Goal: Information Seeking & Learning: Learn about a topic

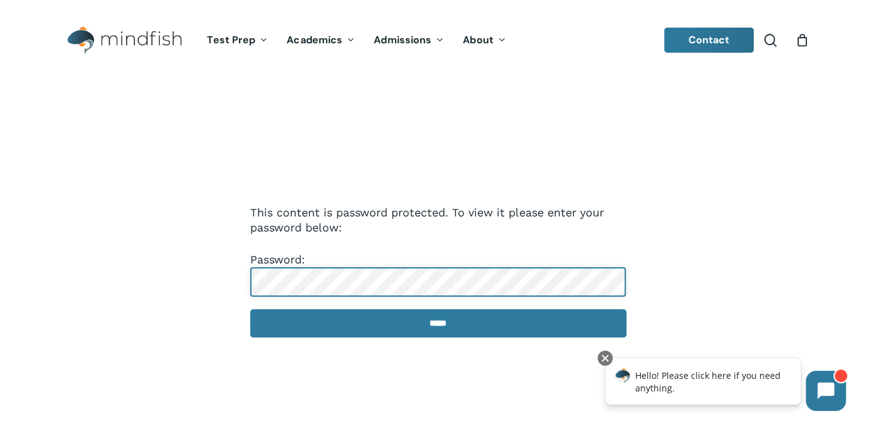
click at [250, 309] on input "*****" at bounding box center [438, 323] width 376 height 28
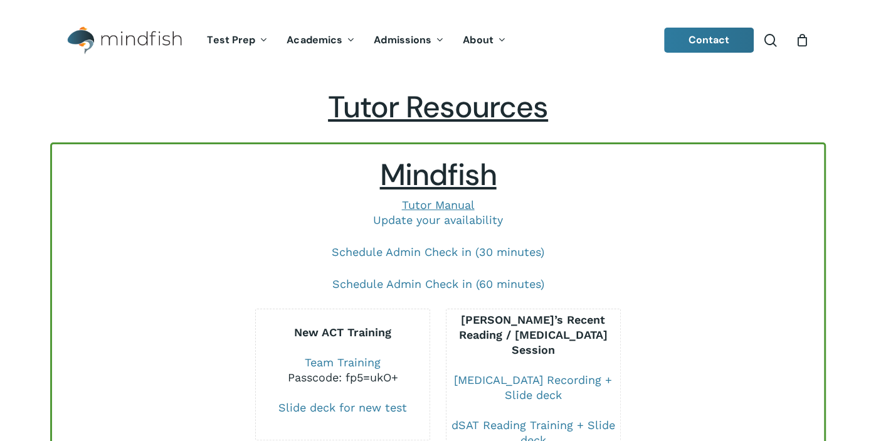
click at [192, 254] on p "Schedule Admin Check in (30 minutes)" at bounding box center [438, 260] width 747 height 32
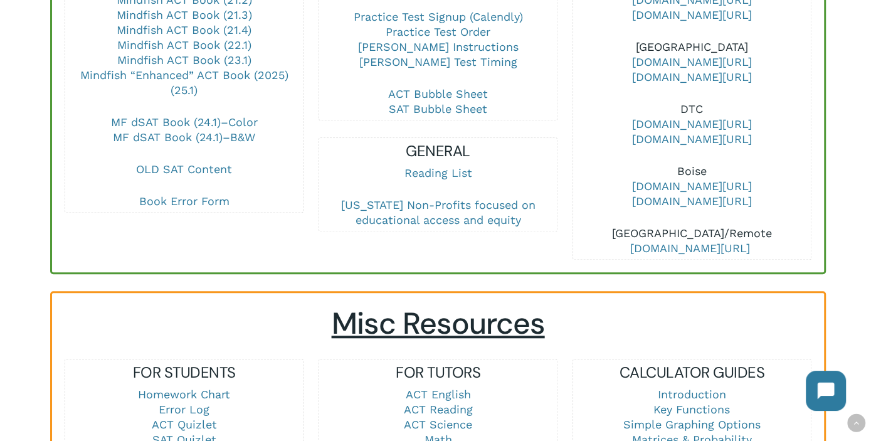
scroll to position [589, 0]
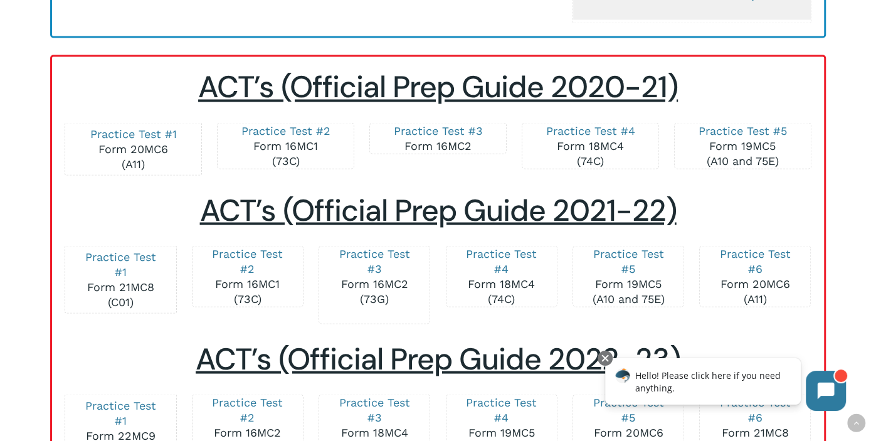
click at [242, 352] on span "ACT’s (Official Prep Guide 2022-23)" at bounding box center [438, 358] width 485 height 39
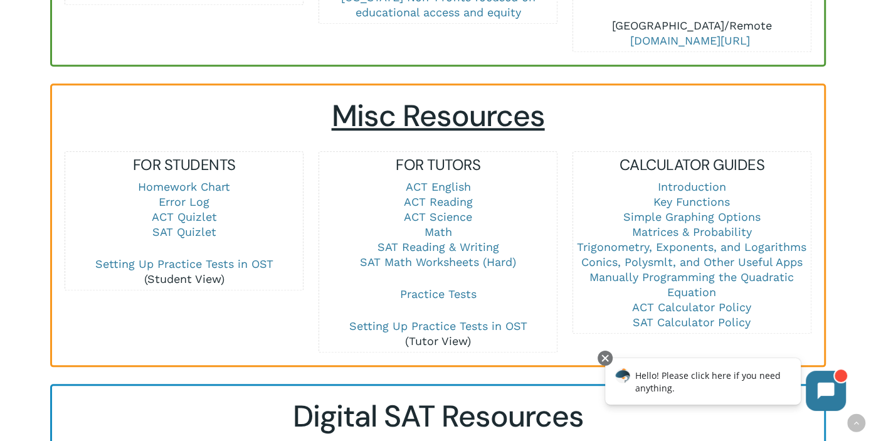
scroll to position [798, 0]
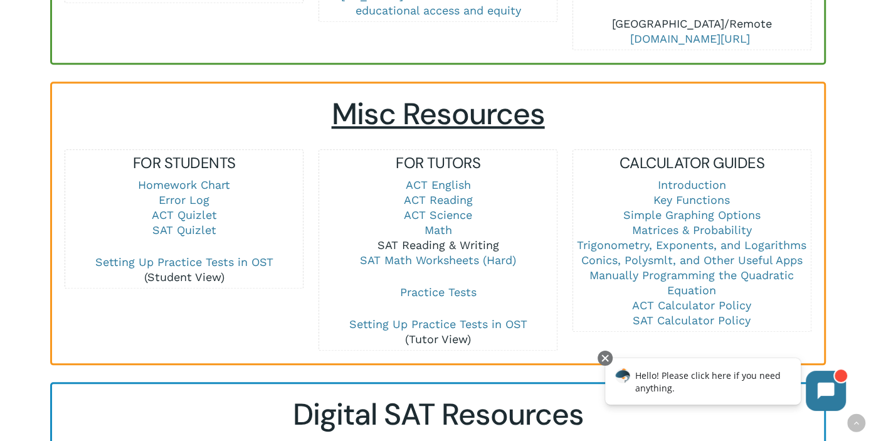
click at [428, 238] on link "SAT Reading & Writing" at bounding box center [438, 244] width 122 height 13
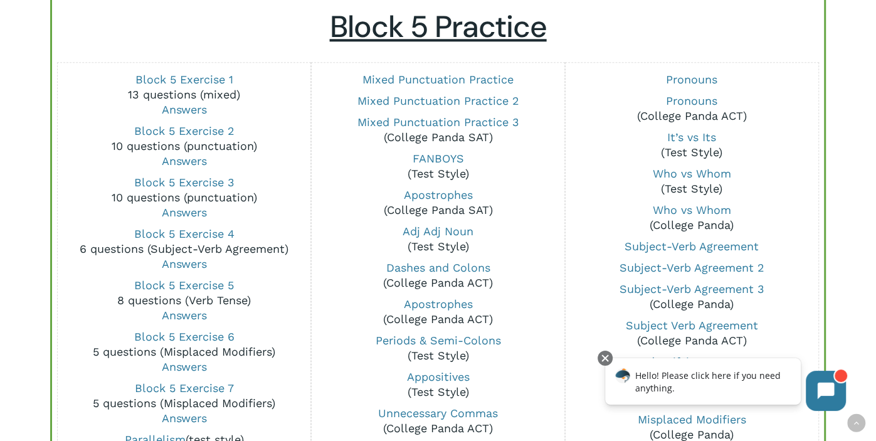
scroll to position [964, 0]
click at [192, 234] on link "Block 5 Exercise 4" at bounding box center [184, 234] width 100 height 13
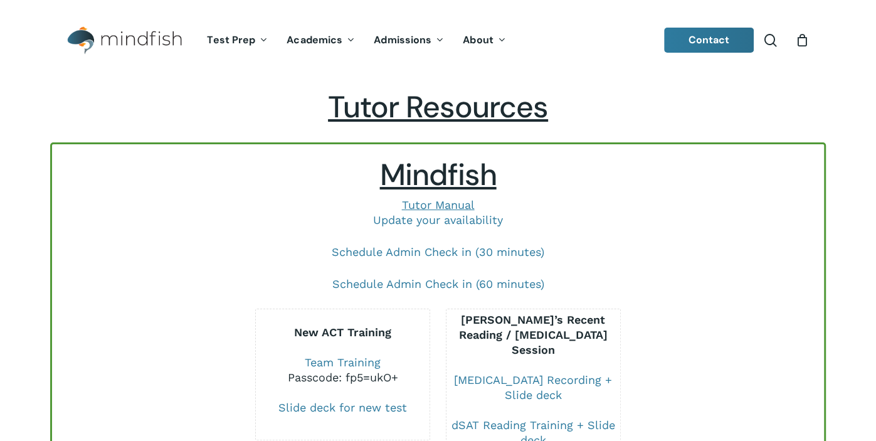
click at [273, 266] on p "Schedule Admin Check in (30 minutes)" at bounding box center [438, 260] width 747 height 32
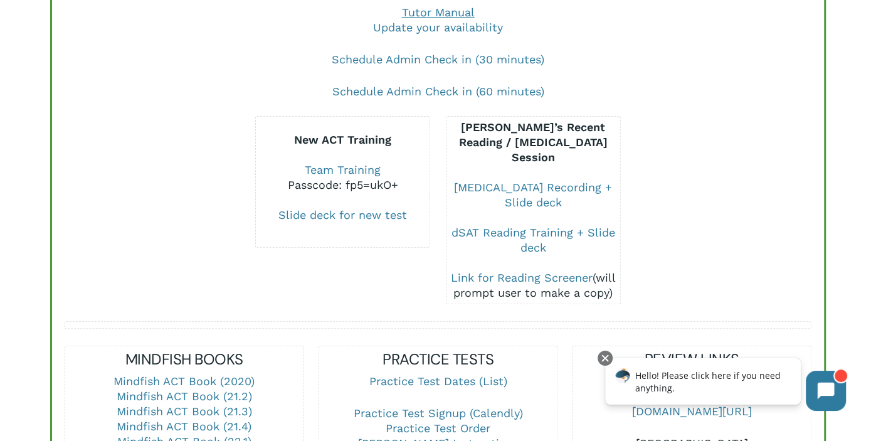
scroll to position [192, 0]
click at [603, 353] on div at bounding box center [604, 357] width 15 height 15
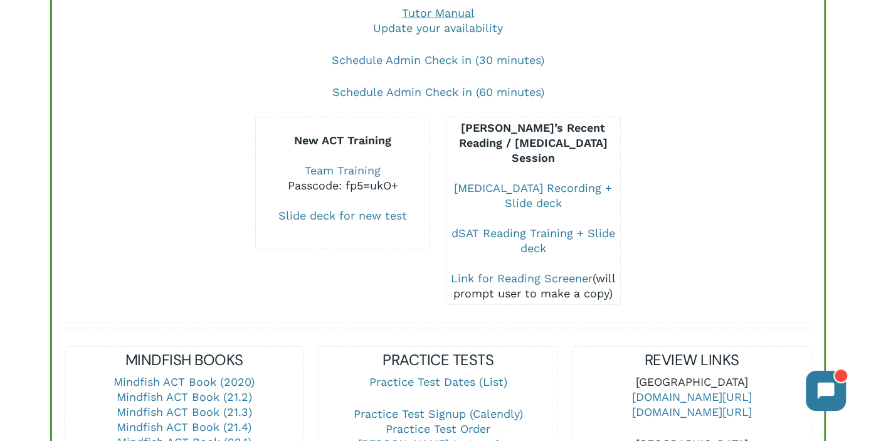
click at [135, 195] on div at bounding box center [152, 211] width 191 height 188
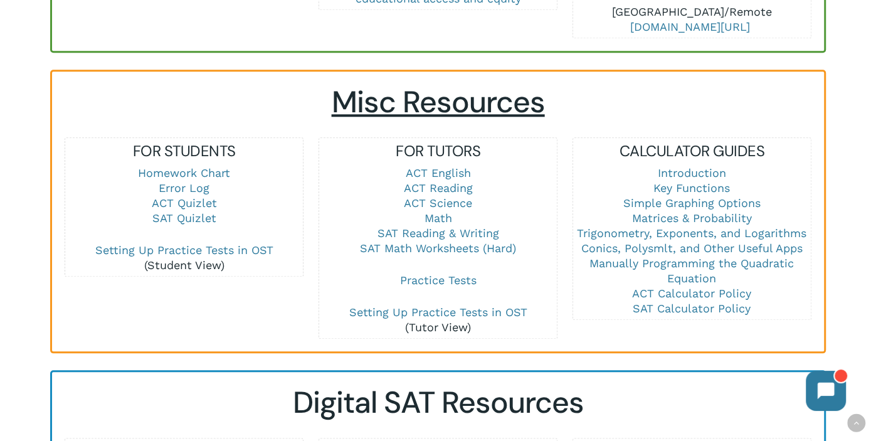
scroll to position [811, 0]
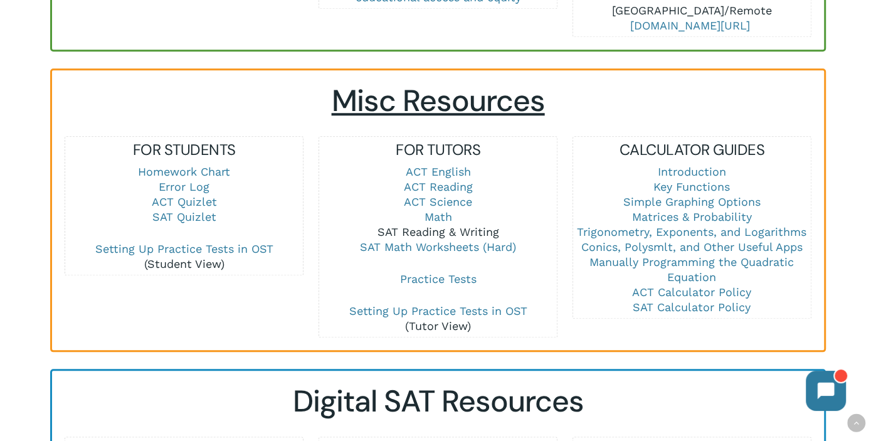
click at [400, 225] on link "SAT Reading & Writing" at bounding box center [438, 231] width 122 height 13
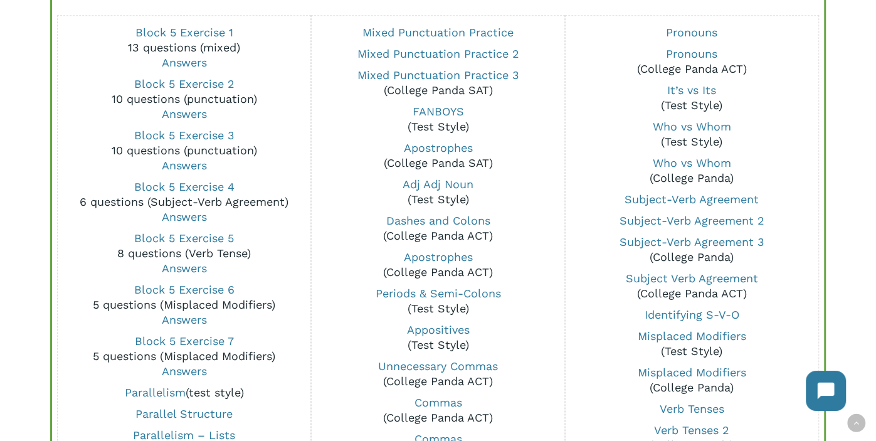
scroll to position [1008, 0]
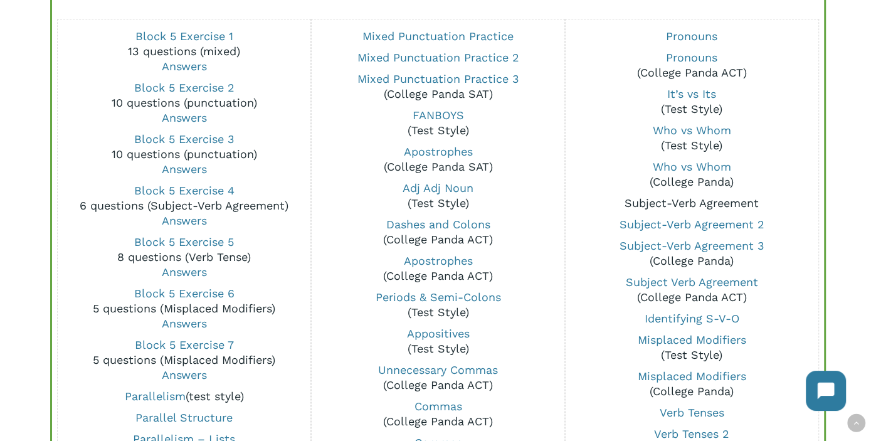
click at [666, 202] on link "Subject-Verb Agreement" at bounding box center [691, 202] width 134 height 13
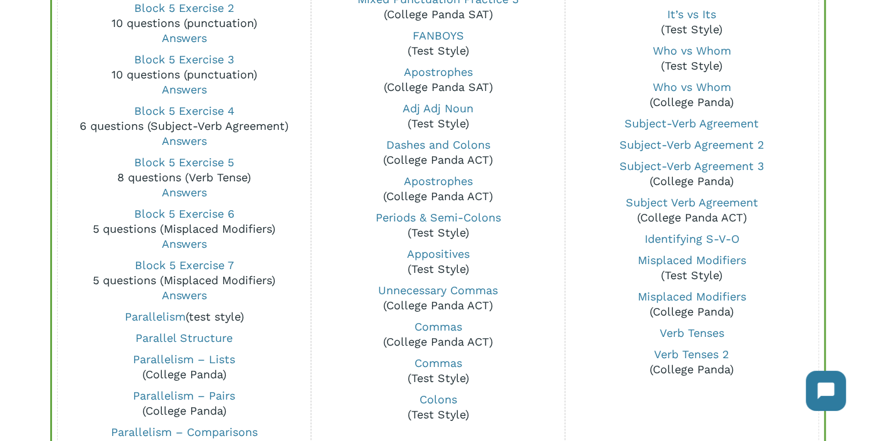
scroll to position [1090, 0]
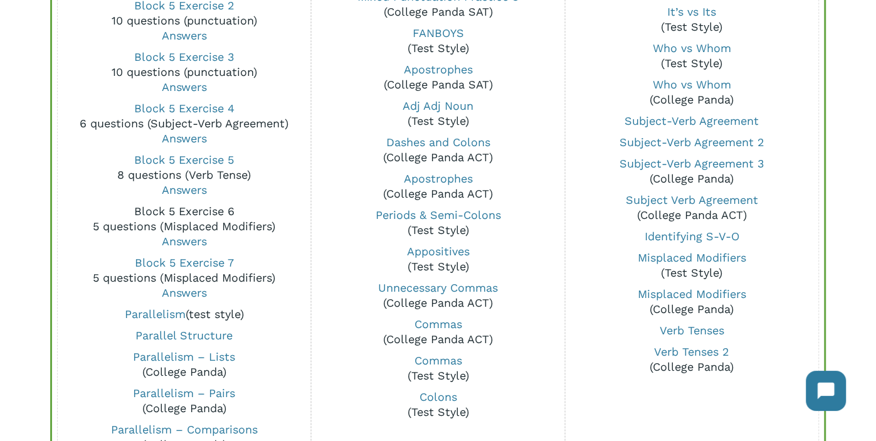
click at [175, 209] on link "Block 5 Exercise 6" at bounding box center [184, 210] width 100 height 13
click at [167, 256] on link "Block 5 Exercise 7" at bounding box center [184, 262] width 99 height 13
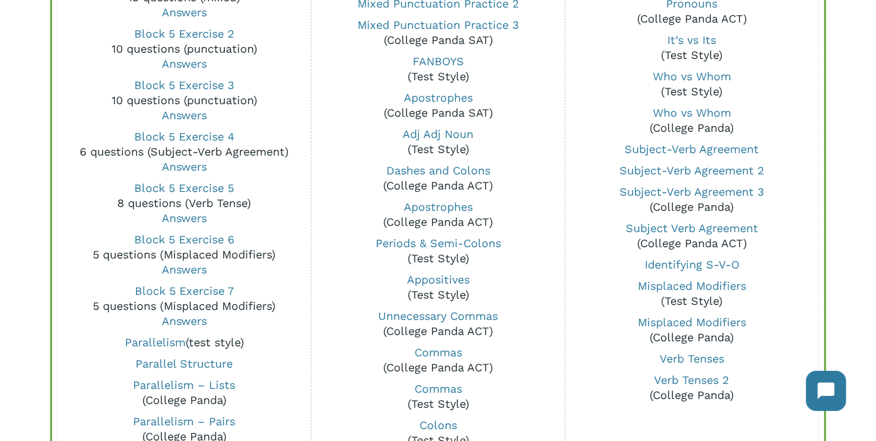
scroll to position [1059, 0]
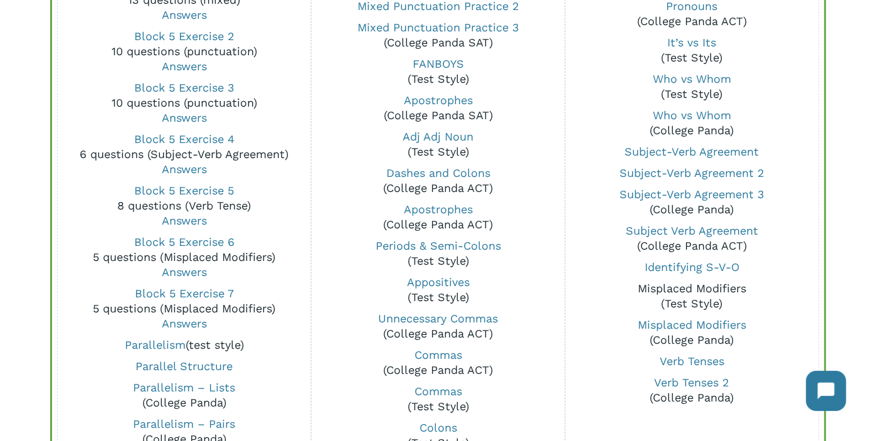
click at [692, 288] on link "Misplaced Modifiers" at bounding box center [692, 287] width 108 height 13
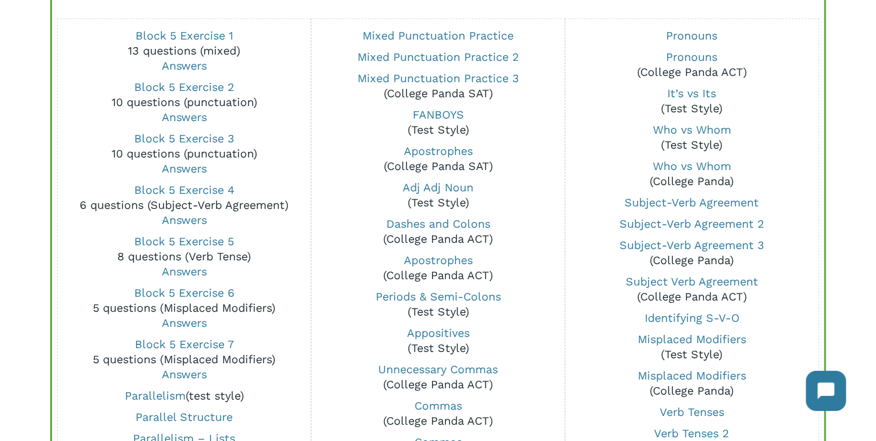
scroll to position [1006, 0]
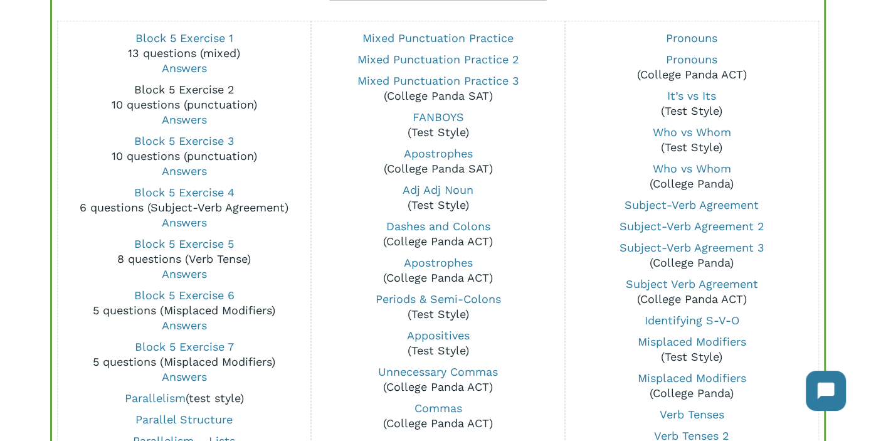
click at [155, 88] on link "Block 5 Exercise 2" at bounding box center [184, 89] width 100 height 13
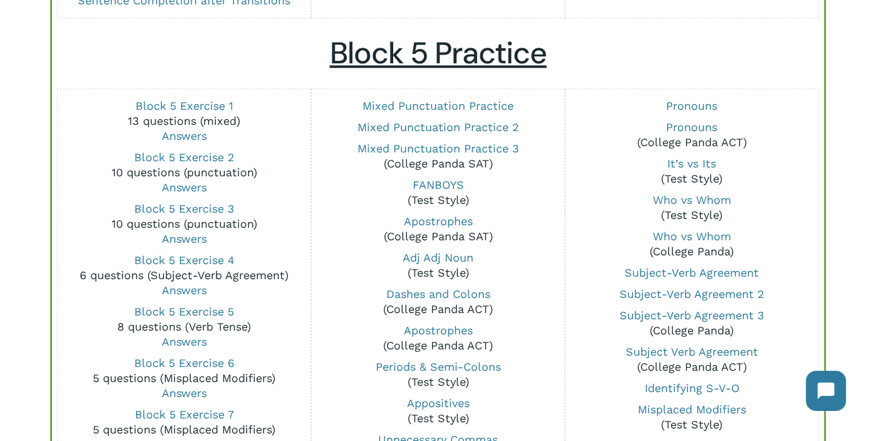
scroll to position [938, 0]
click at [407, 106] on link "Mixed Punctuation Practice" at bounding box center [437, 105] width 151 height 13
